Goal: Task Accomplishment & Management: Use online tool/utility

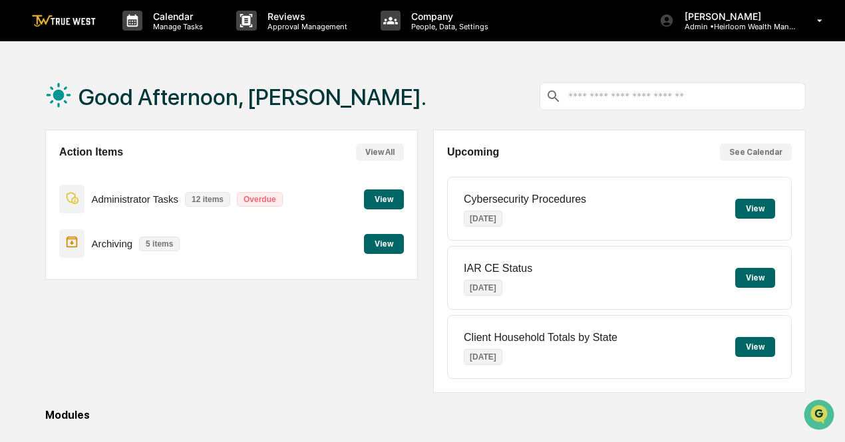
click at [362, 78] on div "Good Afternoon, [PERSON_NAME]." at bounding box center [425, 96] width 760 height 67
click at [343, 358] on div "Action Items View All Administrator Tasks 12 items Overdue View Archiving 5 ite…" at bounding box center [231, 261] width 372 height 263
click at [434, 71] on div "Good Afternoon, [PERSON_NAME]." at bounding box center [425, 96] width 760 height 67
drag, startPoint x: 351, startPoint y: 384, endPoint x: 348, endPoint y: 371, distance: 13.6
click at [352, 385] on div "Action Items View All Administrator Tasks 12 items Overdue View Archiving 5 ite…" at bounding box center [231, 261] width 372 height 263
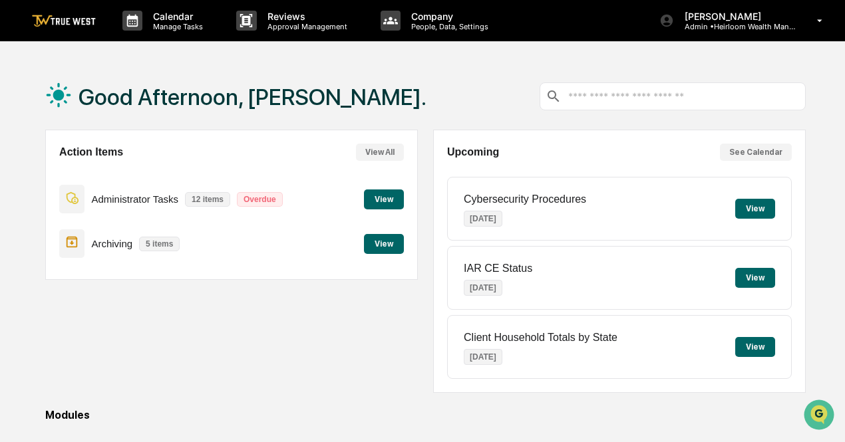
click at [489, 90] on div "Good Afternoon, [PERSON_NAME]." at bounding box center [425, 96] width 760 height 67
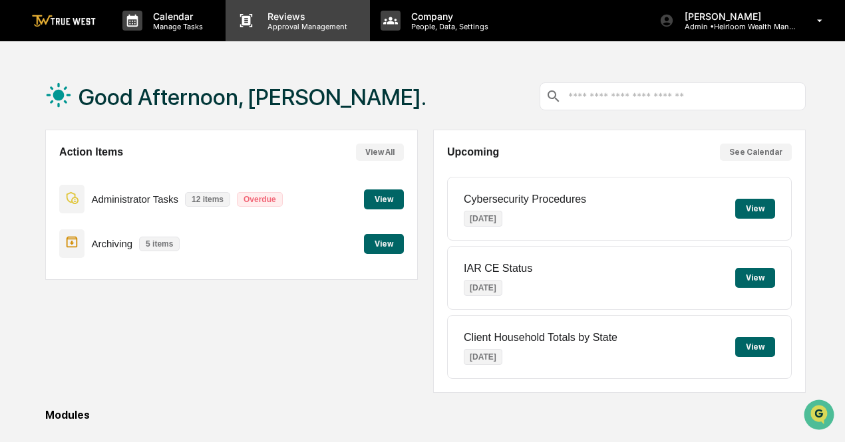
click at [274, 31] on div "Reviews Approval Management" at bounding box center [297, 20] width 144 height 41
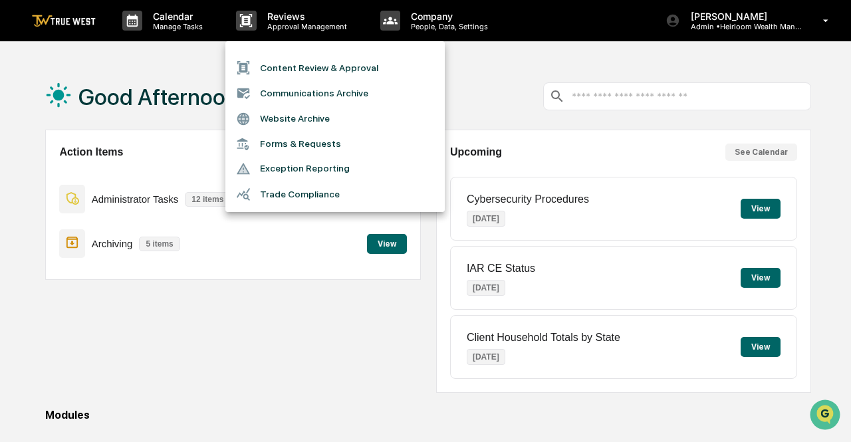
click at [267, 66] on li "Content Review & Approval" at bounding box center [334, 67] width 219 height 25
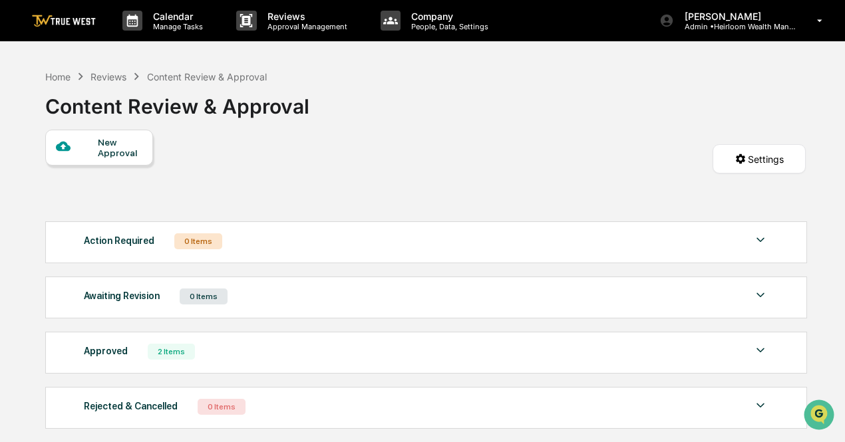
click at [205, 350] on div "Approved 2 Items" at bounding box center [426, 351] width 684 height 19
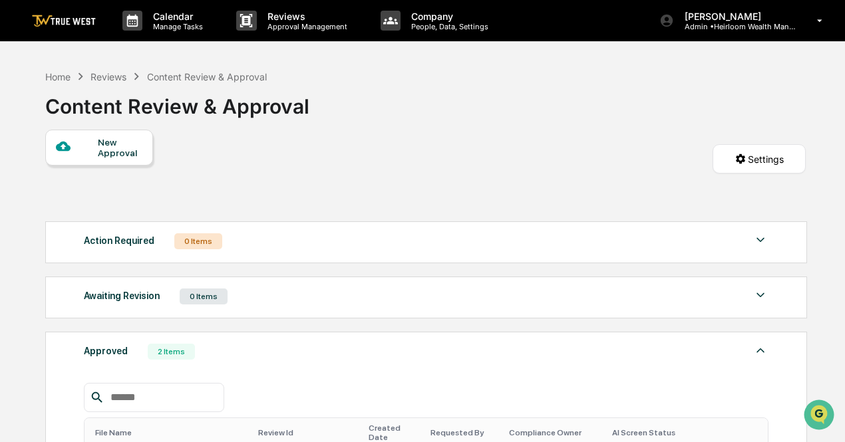
click at [119, 76] on div "Reviews" at bounding box center [108, 76] width 36 height 11
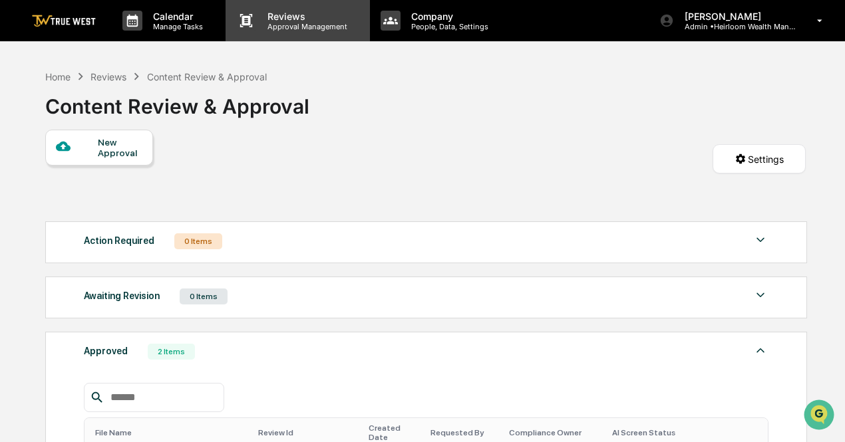
click at [279, 21] on p "Reviews" at bounding box center [305, 16] width 97 height 11
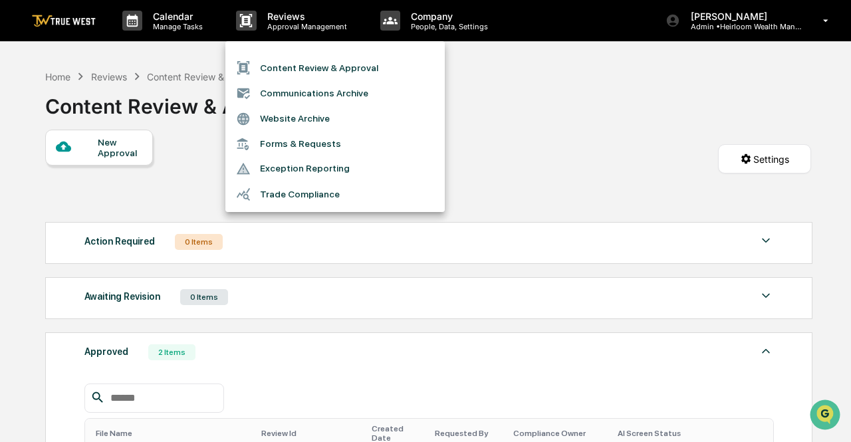
click at [323, 72] on li "Content Review & Approval" at bounding box center [334, 67] width 219 height 25
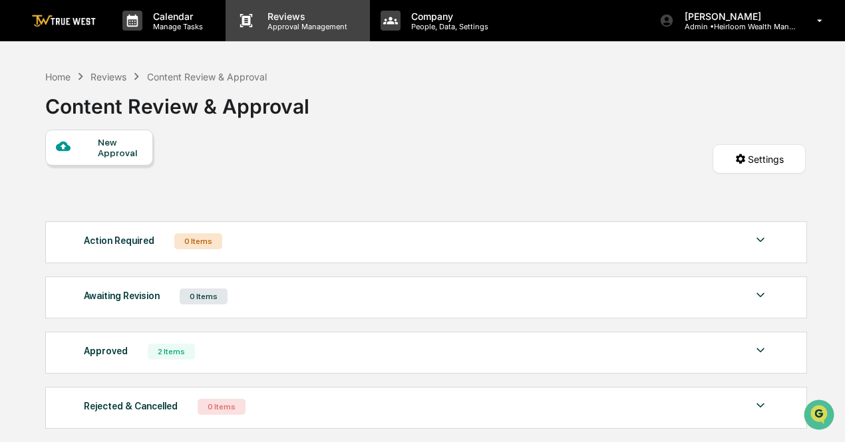
click at [273, 31] on div "Reviews Approval Management" at bounding box center [297, 20] width 144 height 41
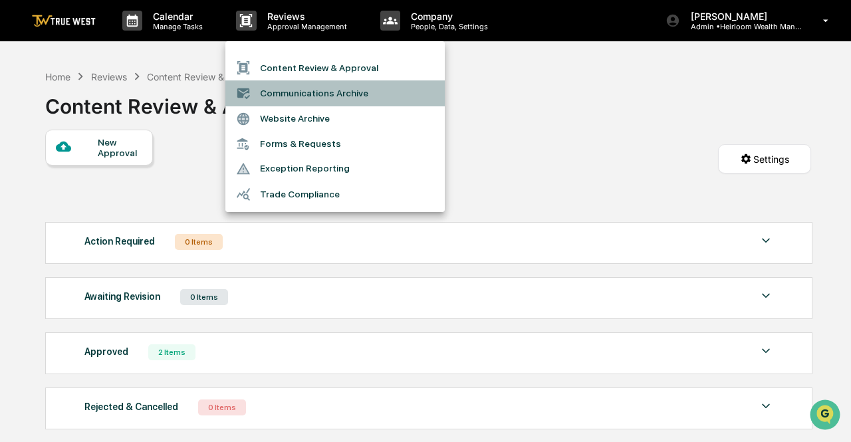
click at [291, 100] on li "Communications Archive" at bounding box center [334, 92] width 219 height 25
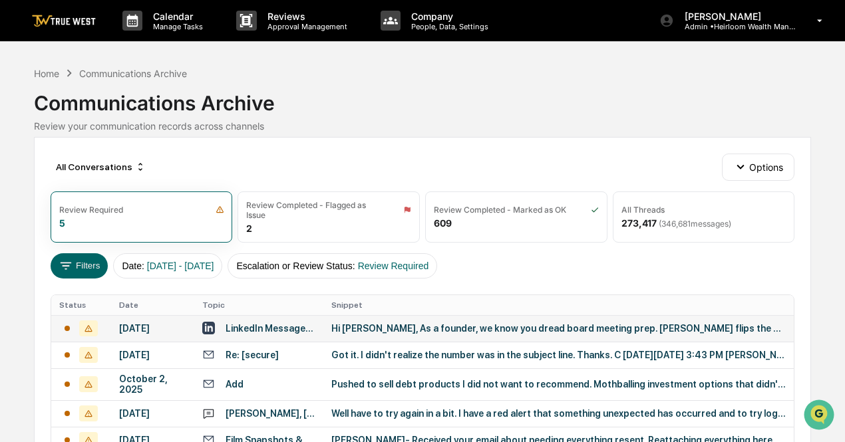
click at [363, 331] on div "Hi [PERSON_NAME], As a founder, we know you dread board meeting prep. [PERSON_N…" at bounding box center [558, 328] width 454 height 11
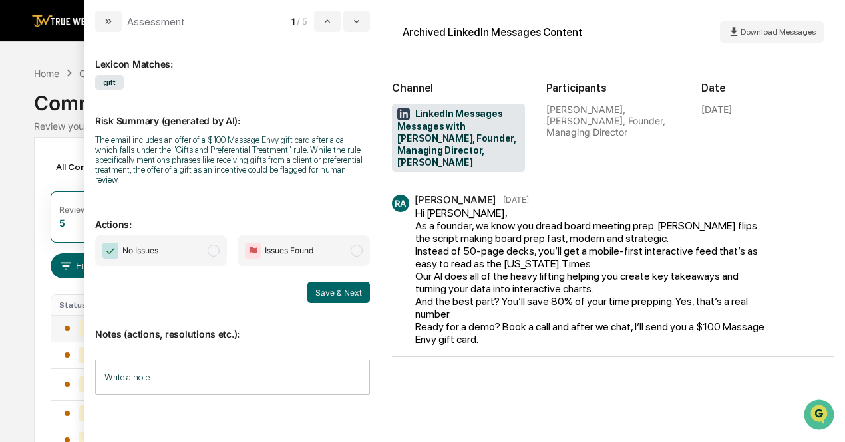
click at [261, 243] on img "modal" at bounding box center [253, 251] width 16 height 16
click at [352, 287] on button "Save & Next" at bounding box center [338, 292] width 63 height 21
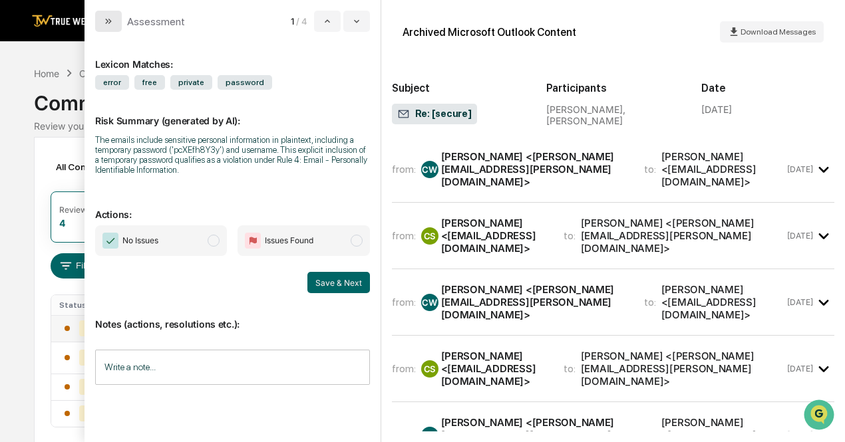
click at [108, 21] on icon "modal" at bounding box center [106, 21] width 3 height 5
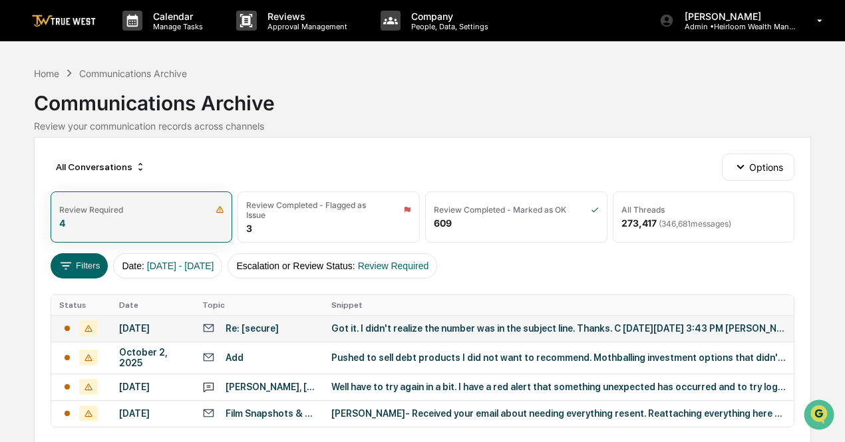
click at [96, 224] on div "Review Required 4" at bounding box center [142, 217] width 182 height 51
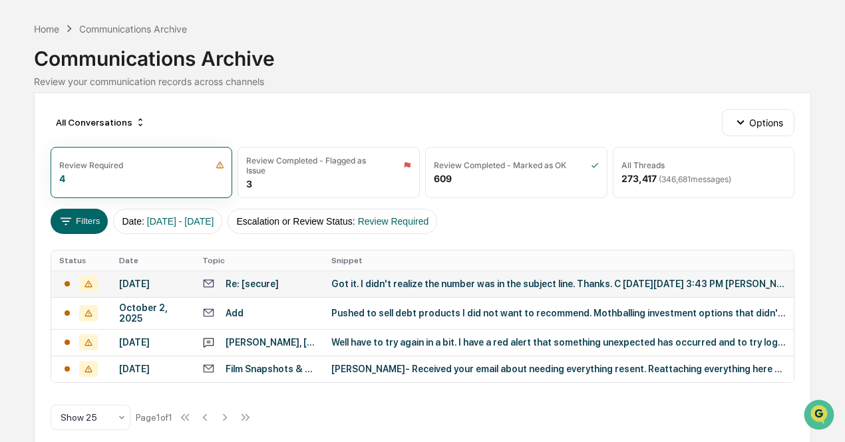
scroll to position [67, 0]
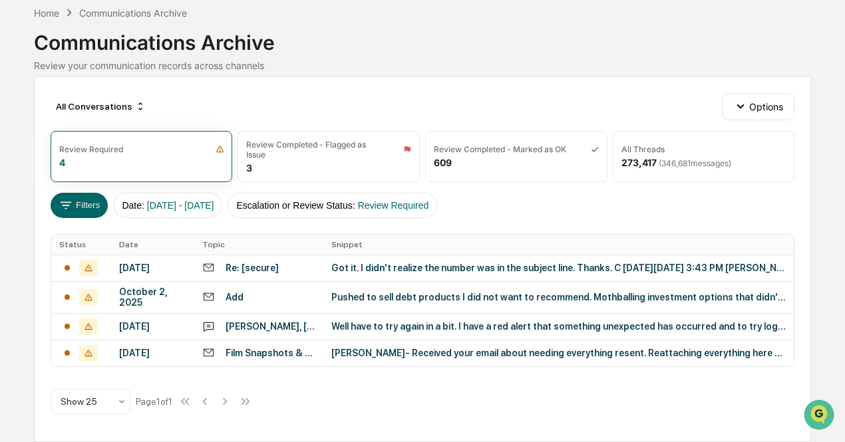
click at [347, 268] on td "Got it. I didn't realize the number was in the subject line. Thanks. C [DATE][D…" at bounding box center [558, 268] width 470 height 27
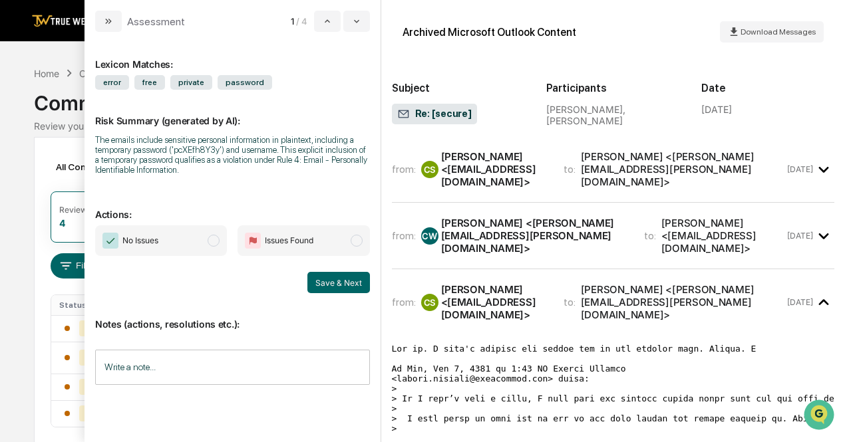
click at [235, 377] on input "Write a note..." at bounding box center [232, 367] width 275 height 35
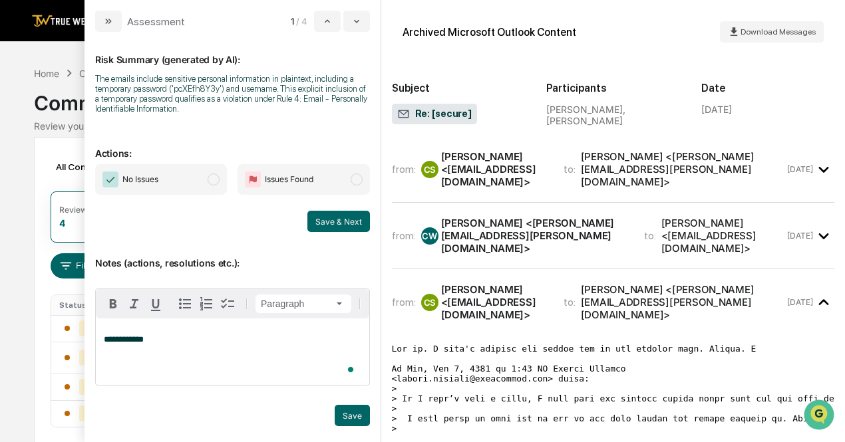
scroll to position [67, 0]
click at [317, 219] on button "Save & Next" at bounding box center [338, 221] width 63 height 21
click at [328, 217] on button "Save & Next" at bounding box center [338, 221] width 63 height 21
drag, startPoint x: 203, startPoint y: 174, endPoint x: 224, endPoint y: 184, distance: 23.2
click at [203, 174] on span "No Issues" at bounding box center [161, 179] width 132 height 31
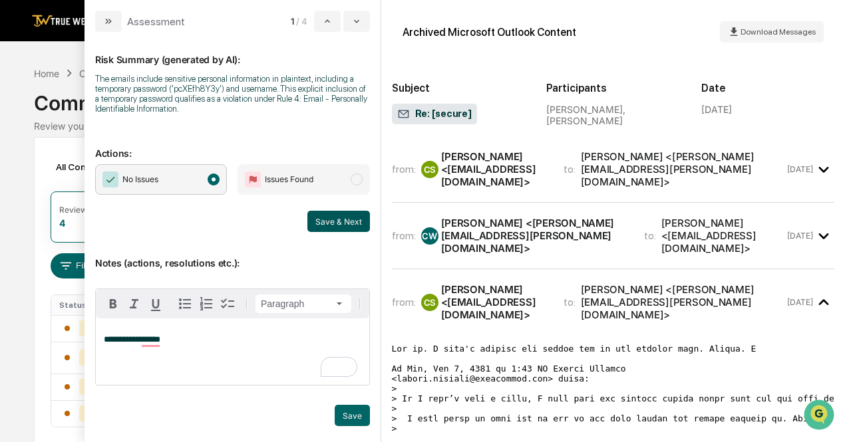
click at [342, 216] on button "Save & Next" at bounding box center [338, 221] width 63 height 21
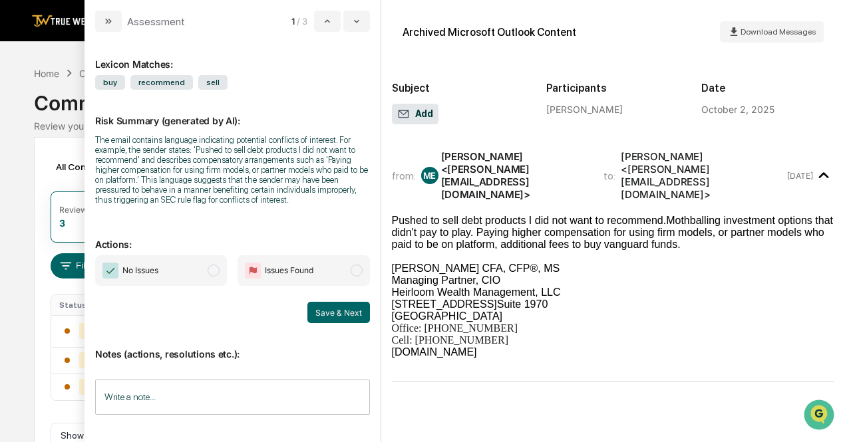
click at [215, 277] on span "modal" at bounding box center [213, 271] width 12 height 12
click at [336, 312] on button "Save & Next" at bounding box center [338, 312] width 63 height 21
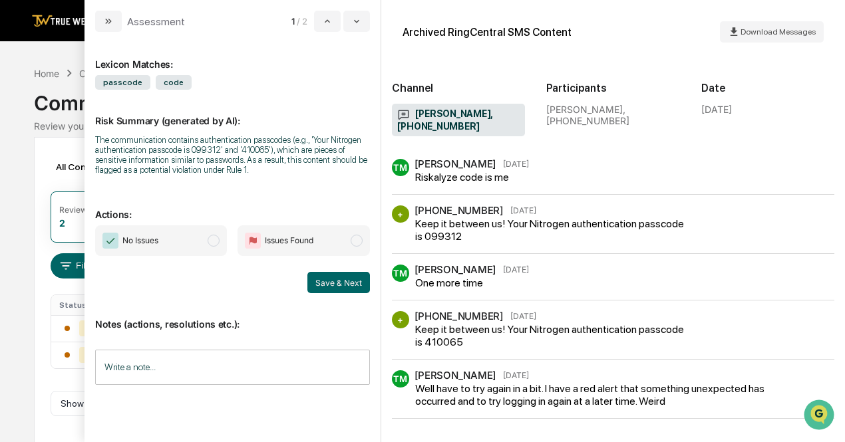
click at [208, 248] on span "No Issues" at bounding box center [161, 240] width 132 height 31
click at [328, 285] on button "Save & Next" at bounding box center [338, 282] width 63 height 21
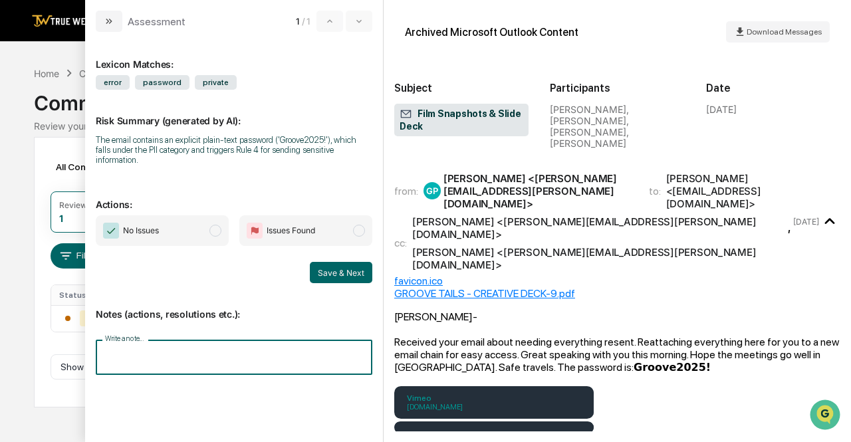
click at [235, 352] on input "Write a note..." at bounding box center [234, 357] width 277 height 35
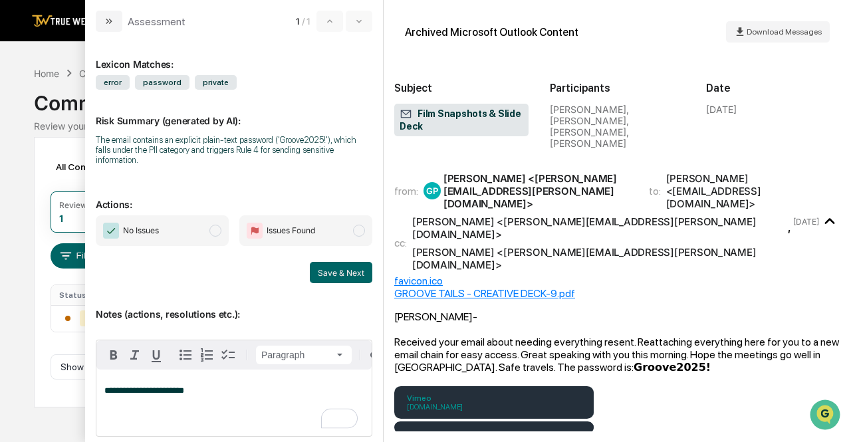
click at [209, 233] on span "modal" at bounding box center [215, 231] width 12 height 12
click at [323, 277] on button "Save & Next" at bounding box center [341, 272] width 63 height 21
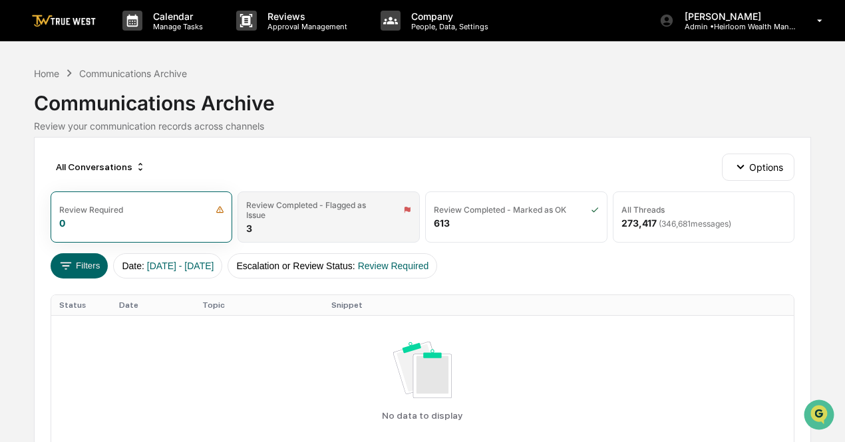
click at [302, 227] on div "Review Completed - Flagged as Issue 3" at bounding box center [328, 217] width 182 height 51
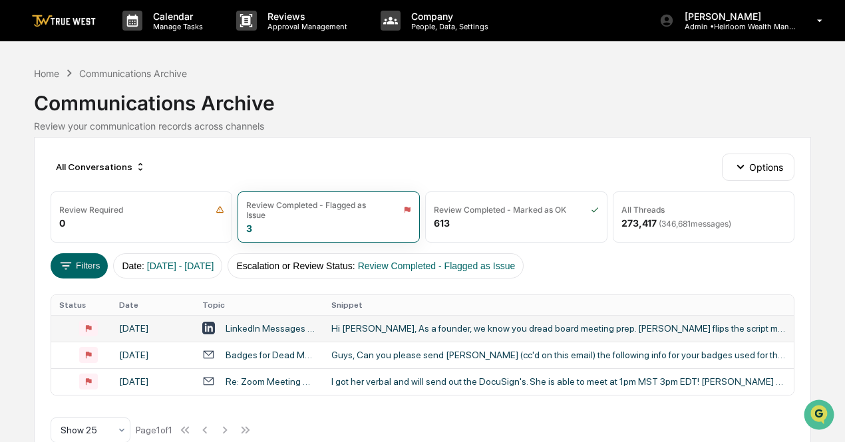
click at [302, 331] on div "LinkedIn Messages Messages with [PERSON_NAME], Founder, Managing Director, [PER…" at bounding box center [269, 328] width 89 height 11
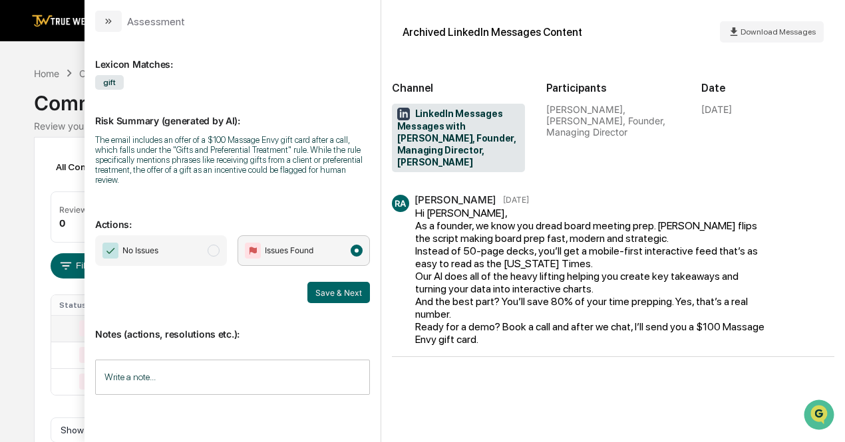
click at [205, 241] on span "No Issues" at bounding box center [161, 250] width 132 height 31
click at [333, 283] on button "Save & Next" at bounding box center [338, 292] width 63 height 21
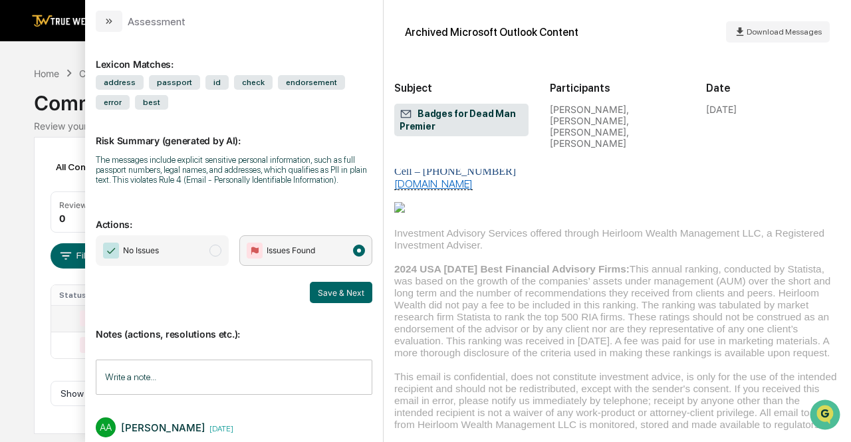
click at [11, 110] on div "Calendar Manage Tasks Reviews Approval Management Company People, Data, Setting…" at bounding box center [425, 221] width 851 height 442
